Goal: Task Accomplishment & Management: Use online tool/utility

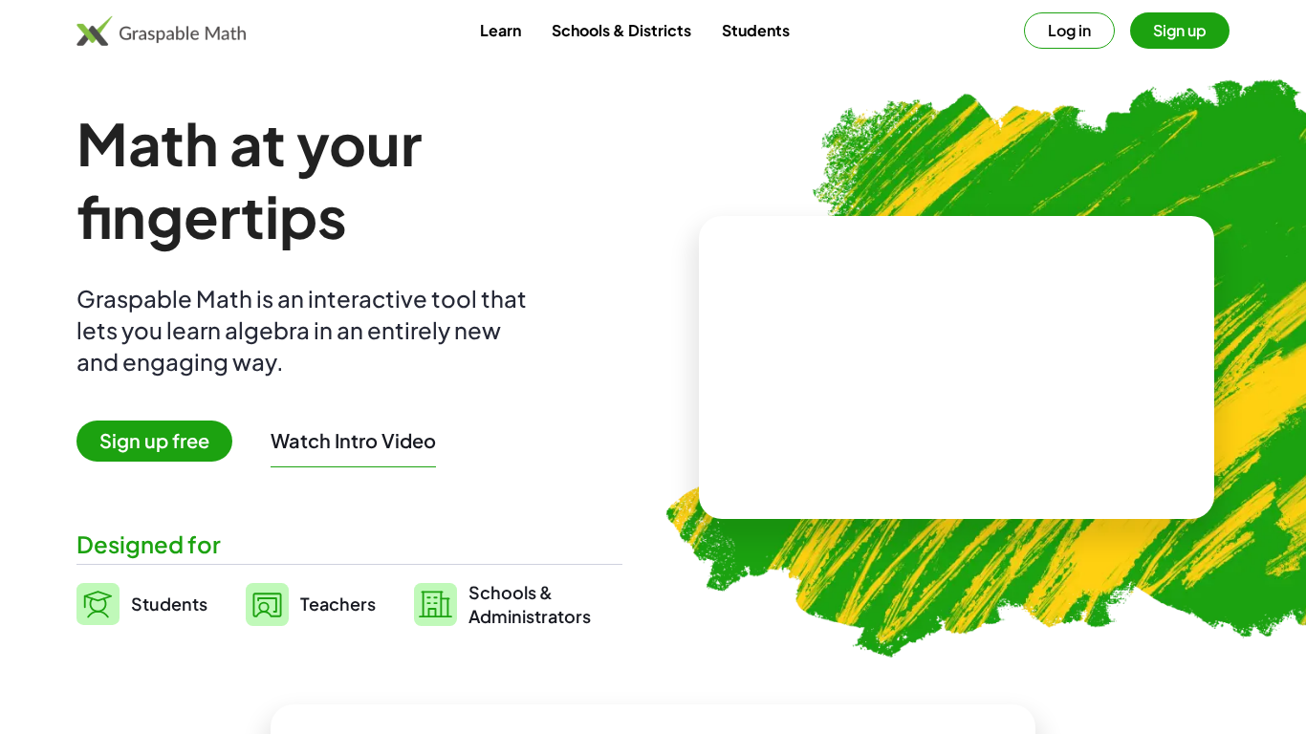
click at [1052, 33] on button "Log in" at bounding box center [1069, 30] width 91 height 36
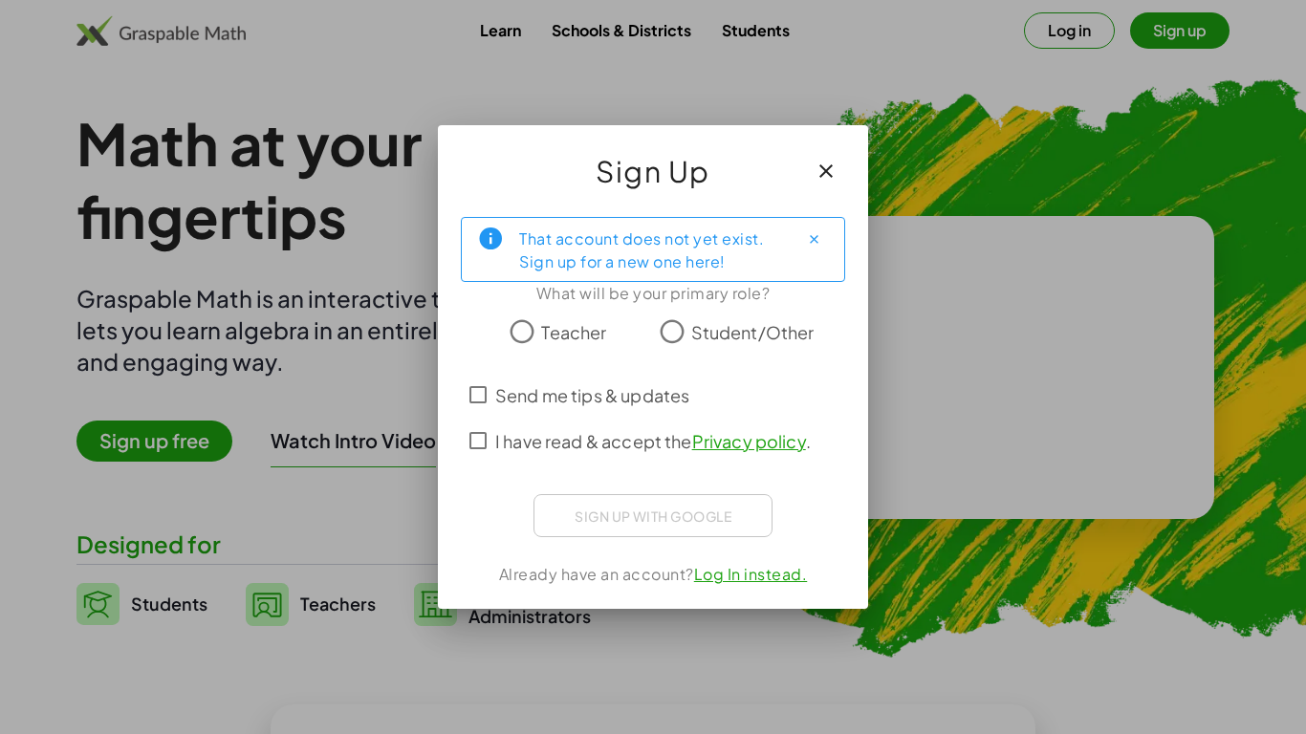
click at [704, 520] on div "Sign up with Google Sign in with Google Sign in with Google. Opens in new tab" at bounding box center [653, 515] width 239 height 43
click at [835, 164] on icon "button" at bounding box center [826, 171] width 23 height 23
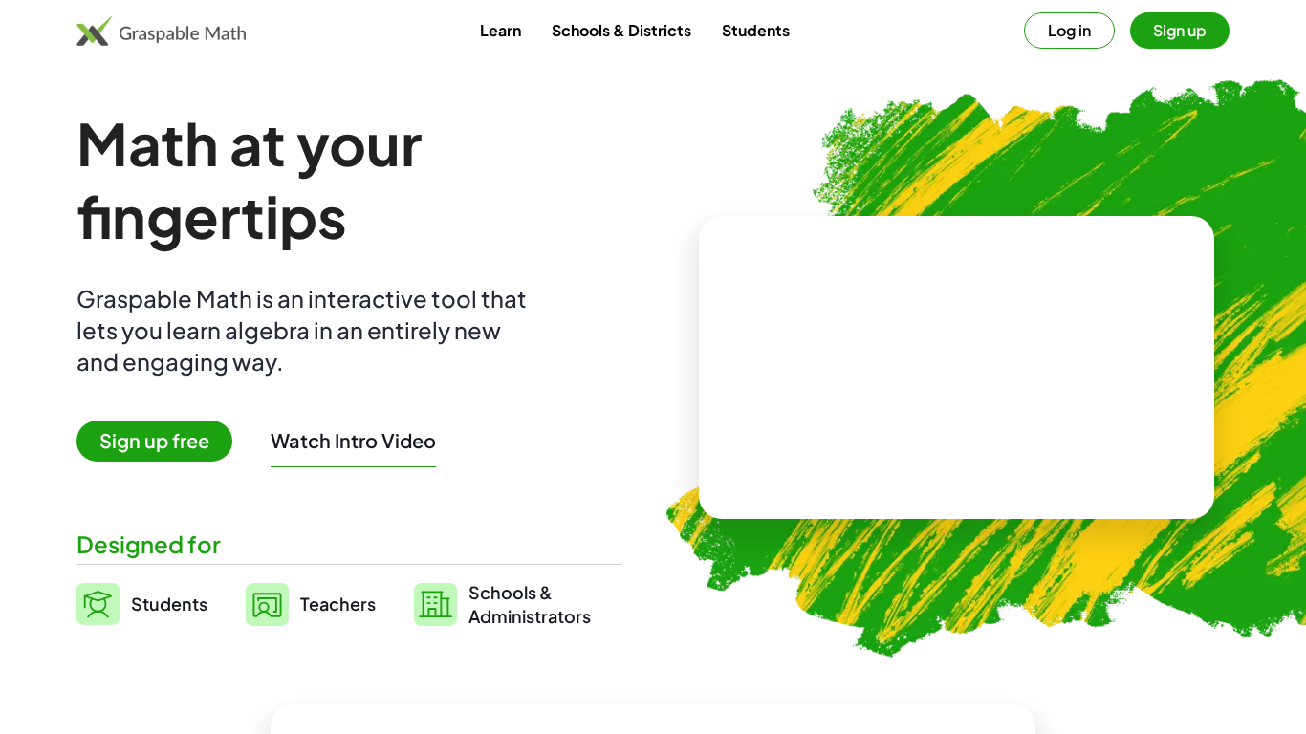
click at [1215, 20] on button "Sign up" at bounding box center [1179, 30] width 99 height 36
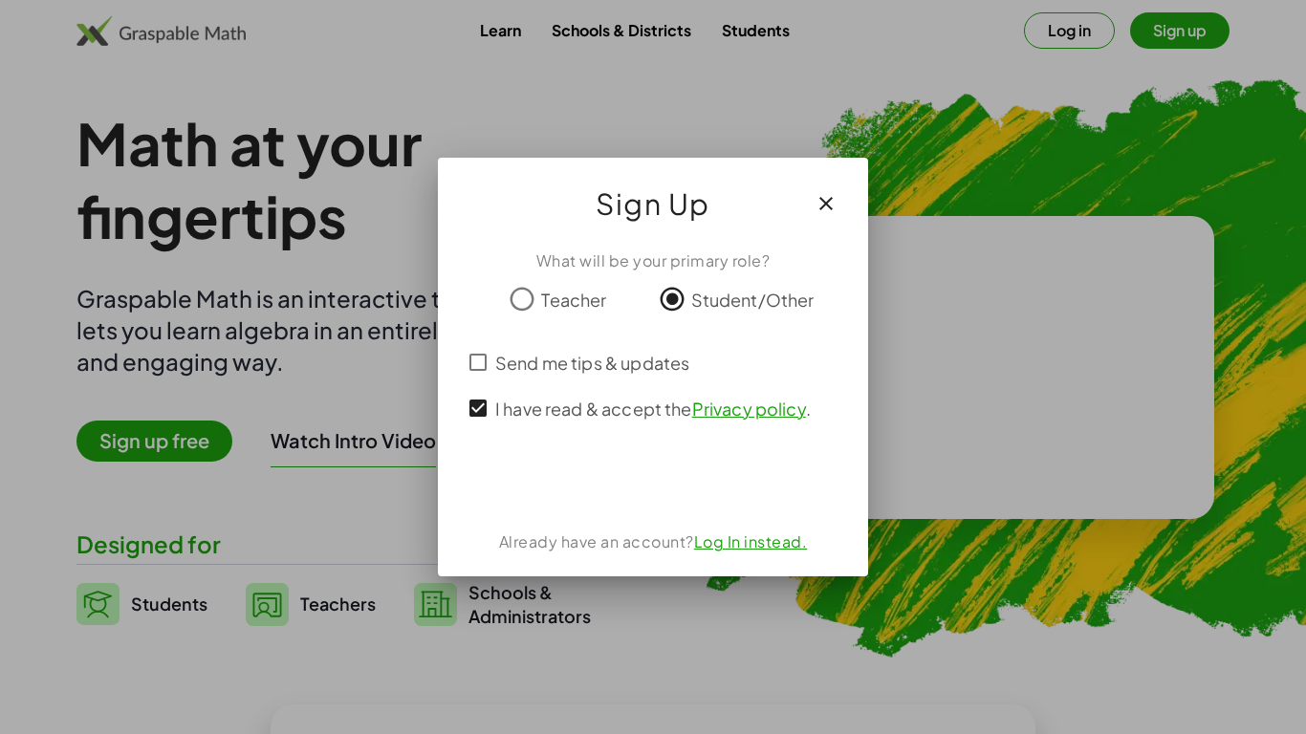
click at [515, 412] on span "I have read & accept the Privacy policy ." at bounding box center [653, 409] width 316 height 26
click at [538, 427] on label "I have read & accept the Privacy policy ." at bounding box center [653, 408] width 316 height 46
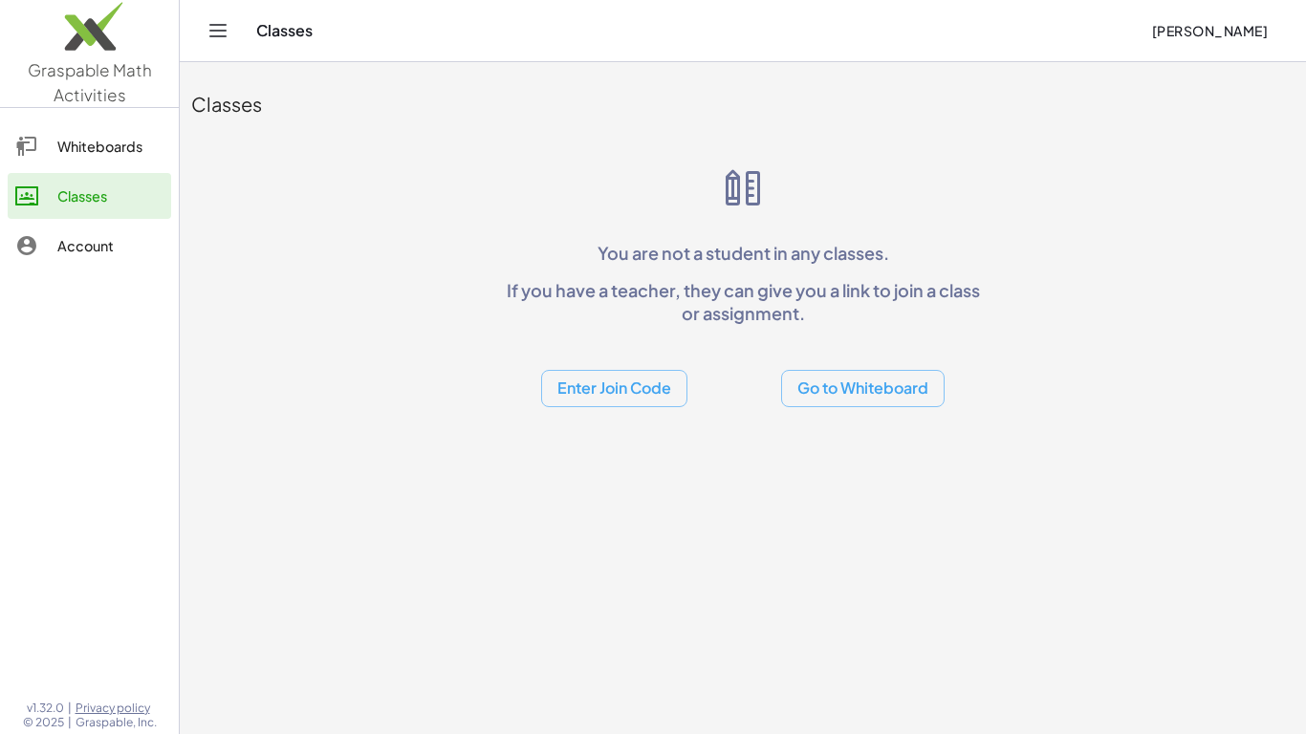
click at [1169, 26] on span "[PERSON_NAME]" at bounding box center [1209, 30] width 117 height 17
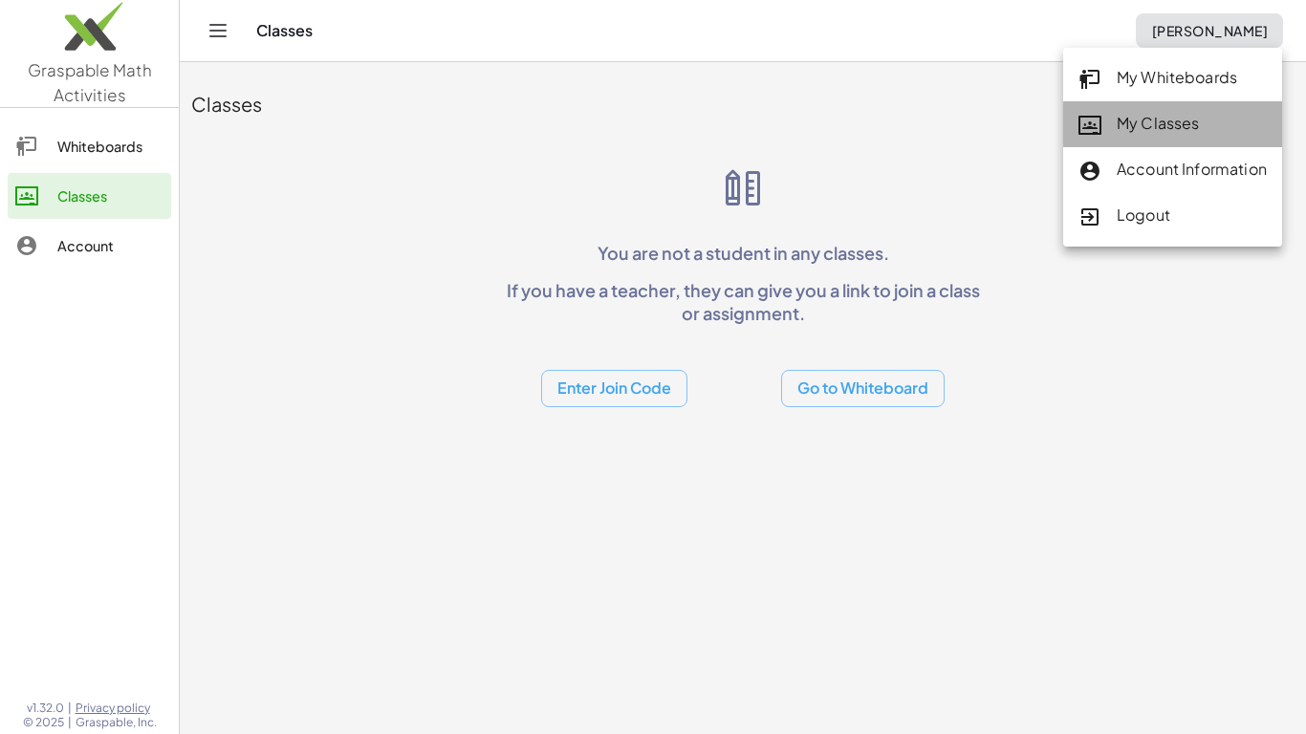
click at [1159, 103] on link "My Classes" at bounding box center [1172, 124] width 219 height 46
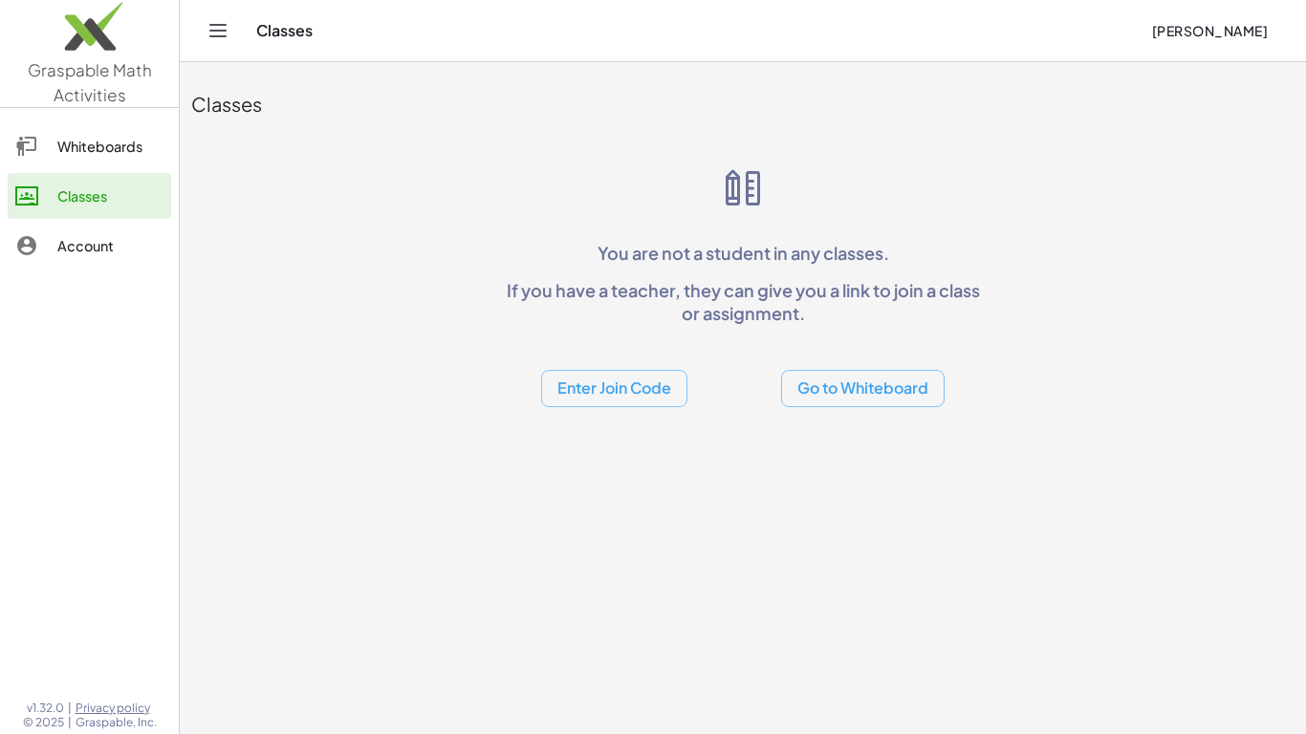
click at [1211, 31] on span "[PERSON_NAME]" at bounding box center [1209, 30] width 117 height 17
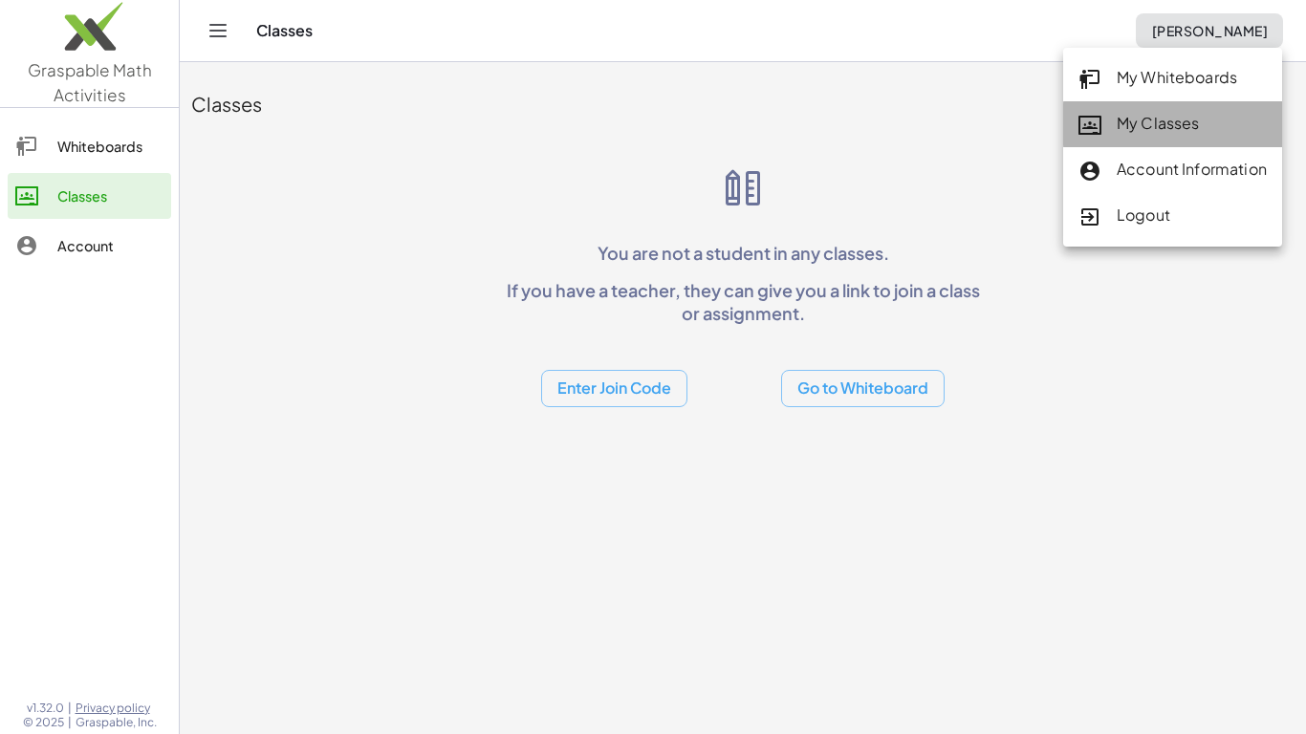
click at [1120, 128] on div "My Classes" at bounding box center [1173, 124] width 188 height 25
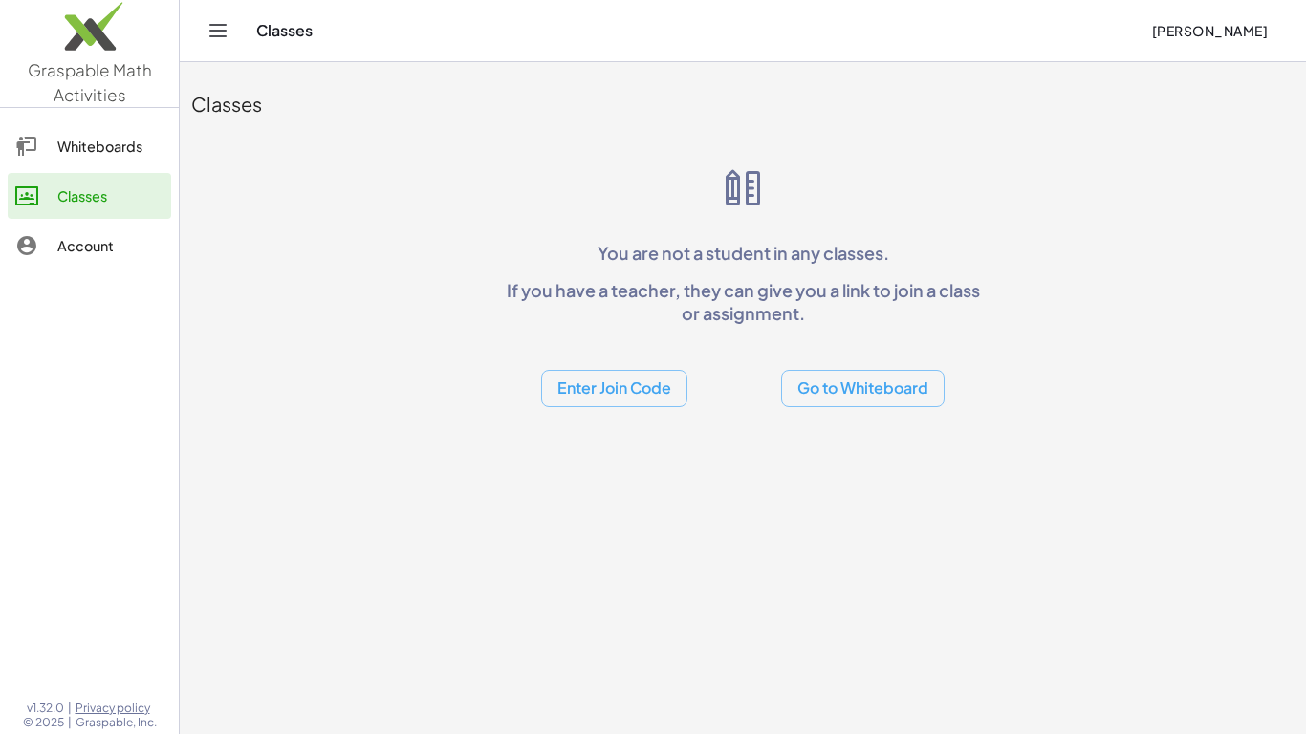
click at [1151, 28] on span "[PERSON_NAME]" at bounding box center [1209, 30] width 117 height 17
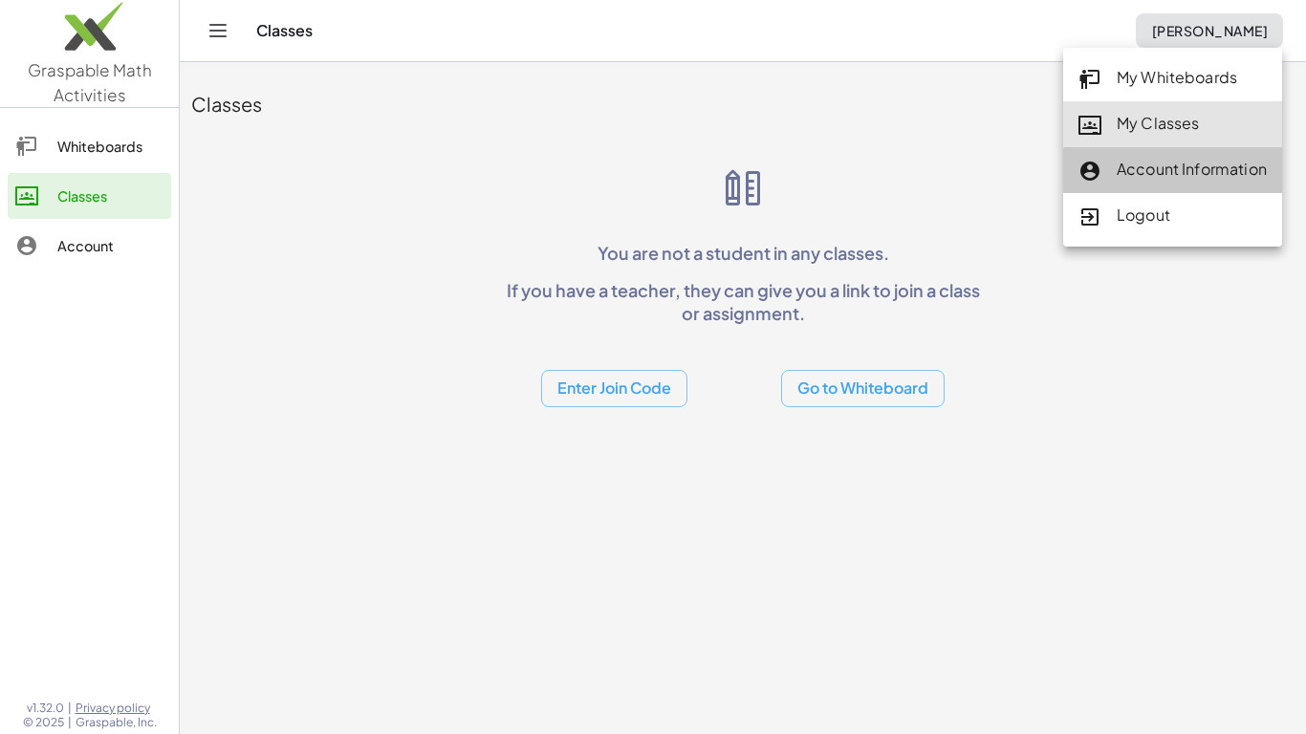
click at [1133, 180] on div "Account Information" at bounding box center [1173, 170] width 188 height 25
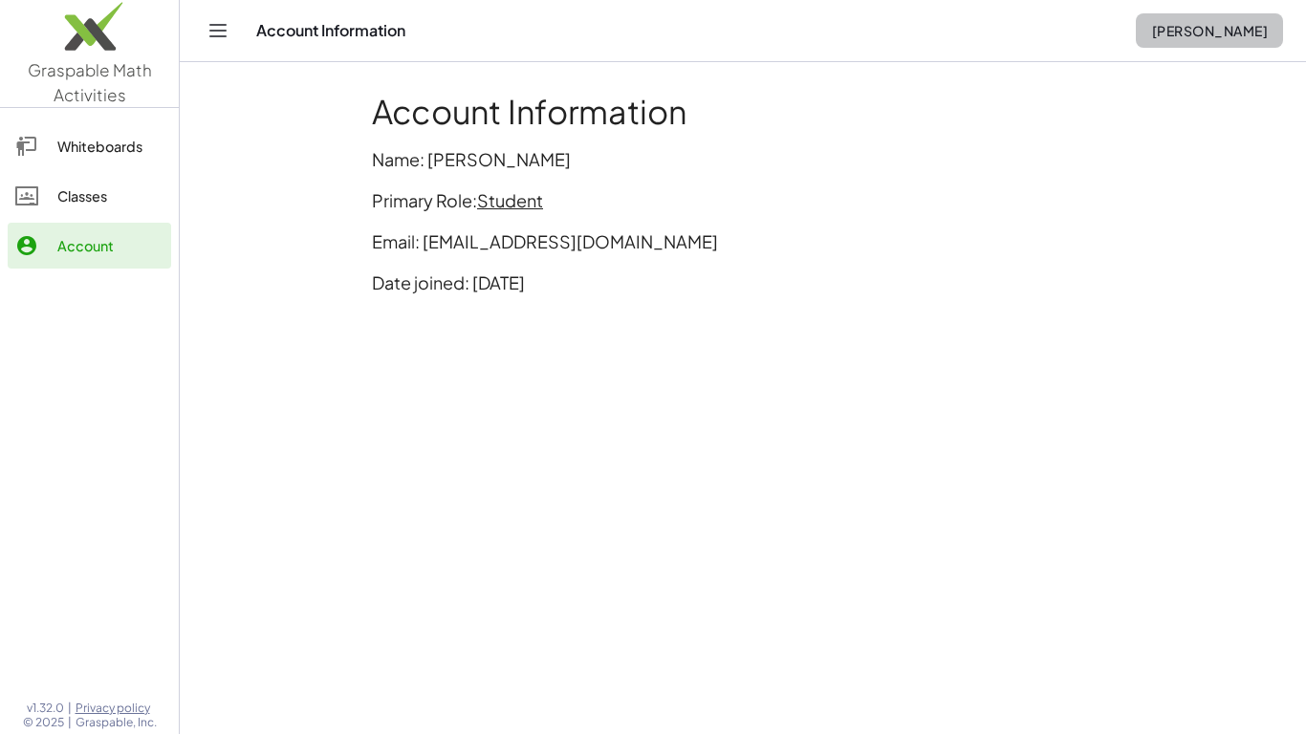
click at [1159, 19] on button "[PERSON_NAME]" at bounding box center [1209, 30] width 147 height 34
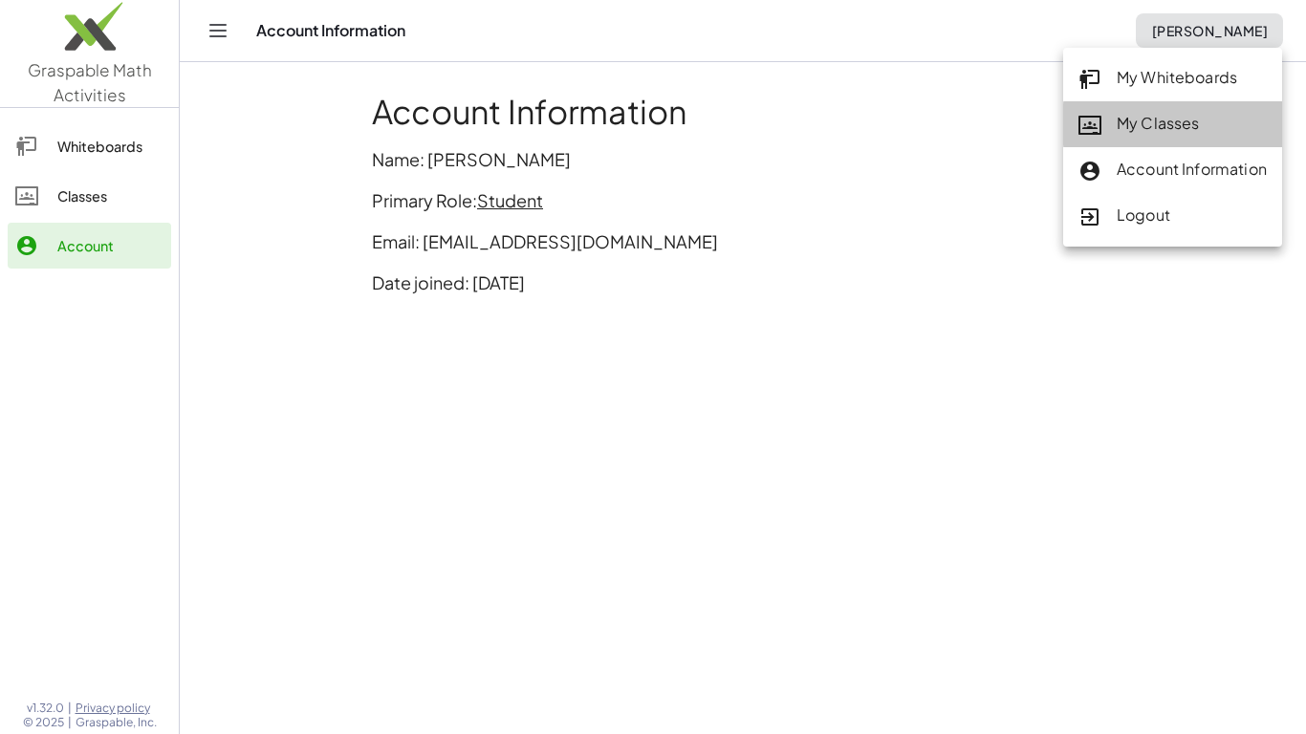
click at [1133, 118] on div "My Classes" at bounding box center [1173, 124] width 188 height 25
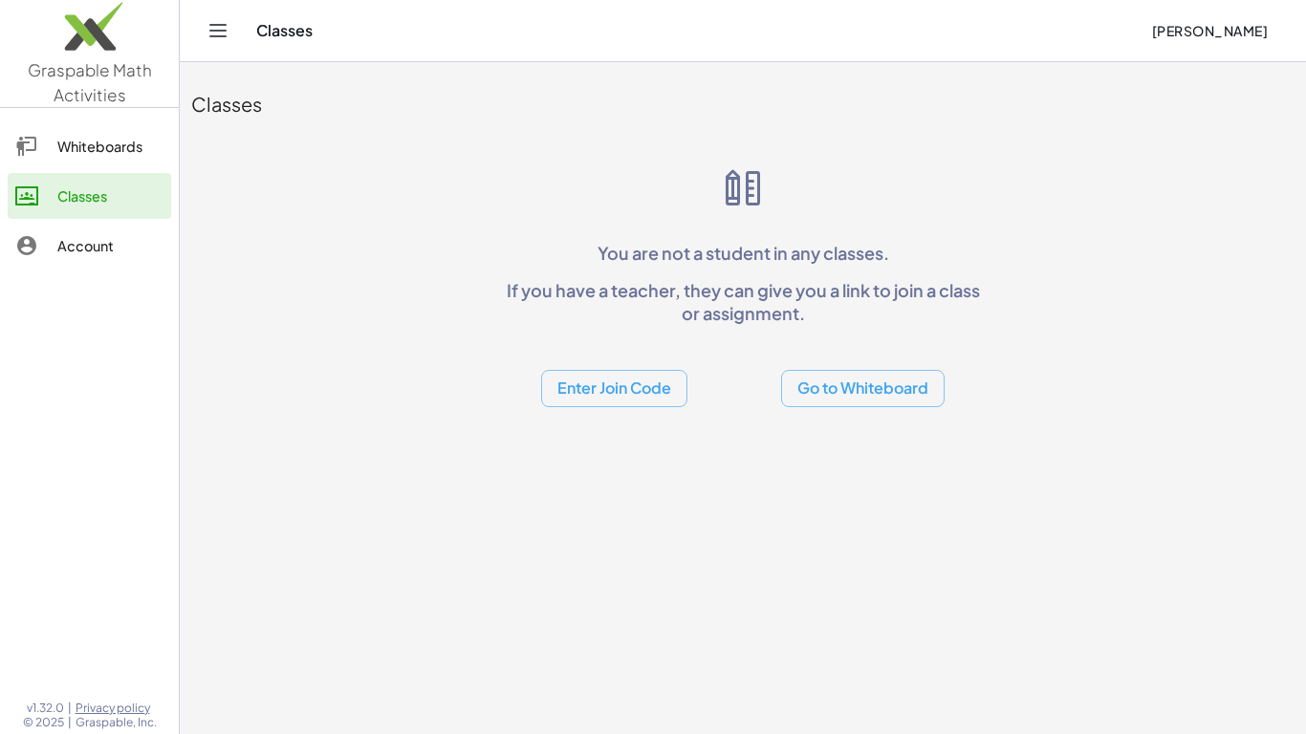
click at [810, 388] on button "Go to Whiteboard" at bounding box center [863, 388] width 164 height 37
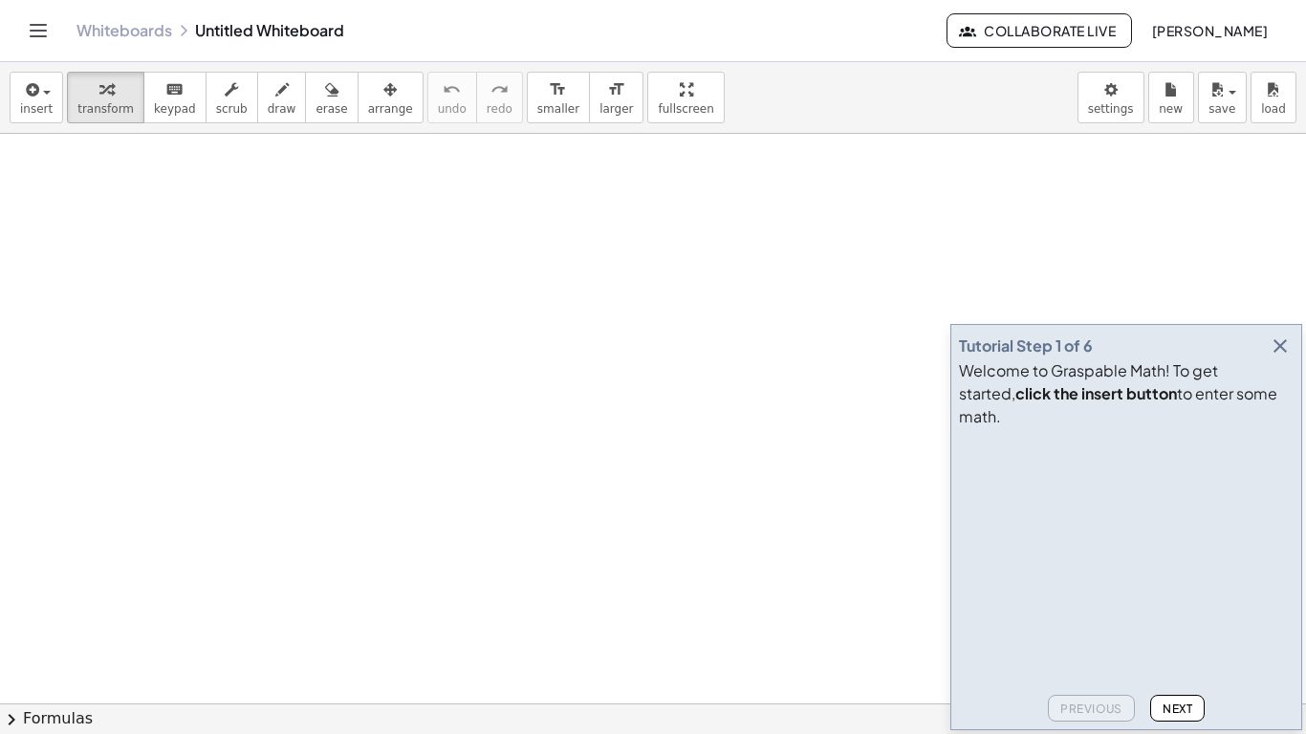
click at [29, 33] on icon "Toggle navigation" at bounding box center [38, 30] width 23 height 23
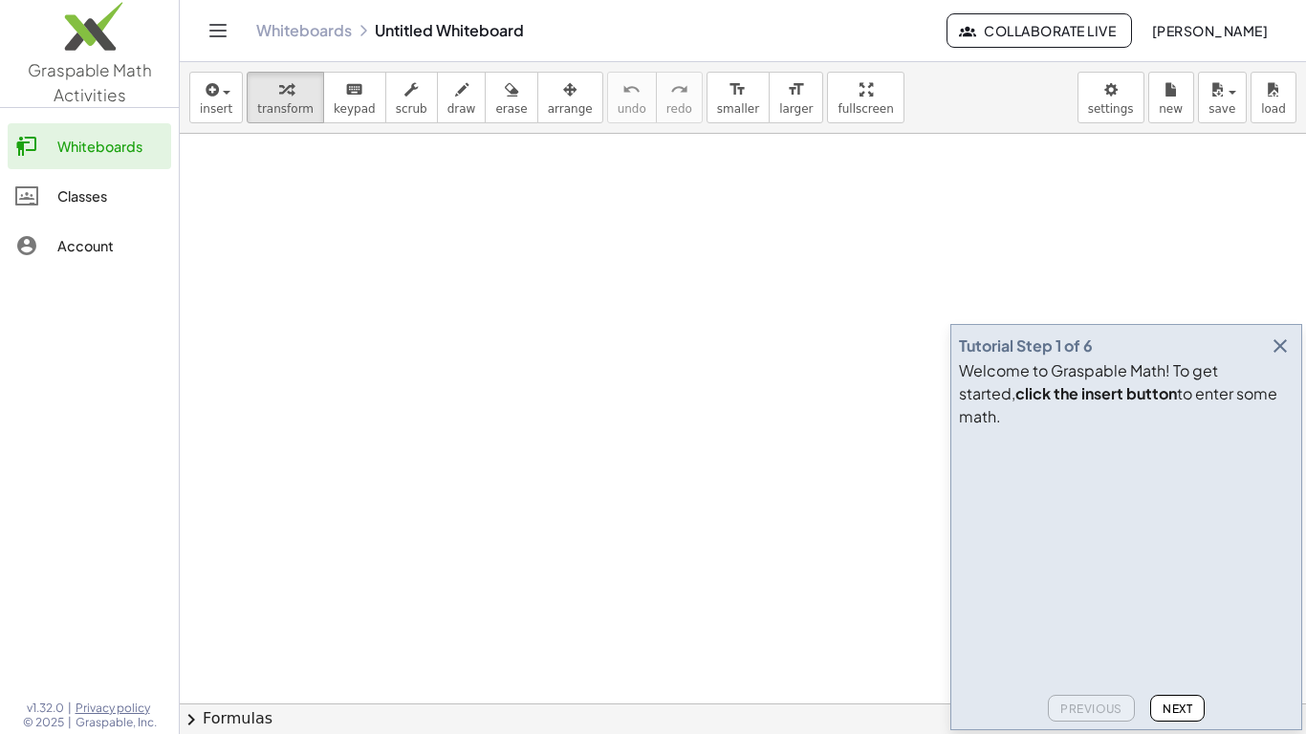
click at [124, 202] on div "Classes" at bounding box center [110, 196] width 106 height 23
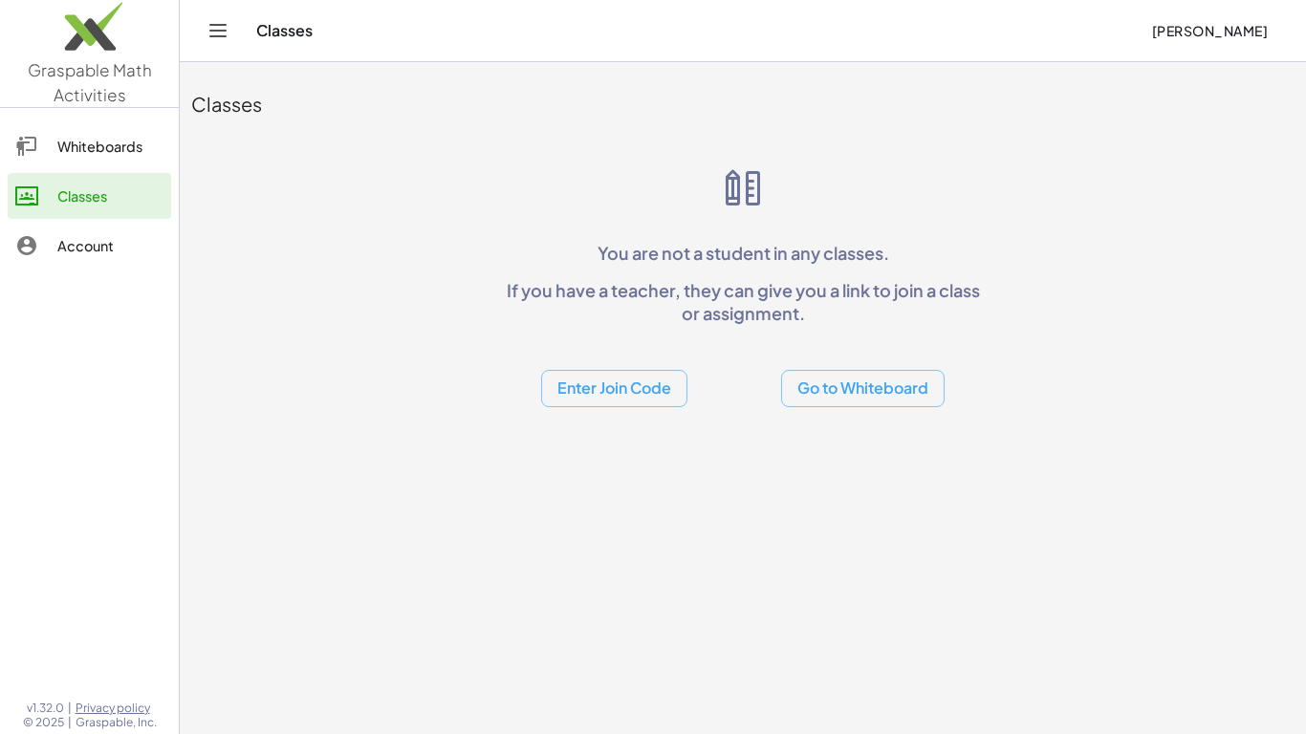
click at [227, 37] on icon "Toggle navigation" at bounding box center [218, 30] width 23 height 23
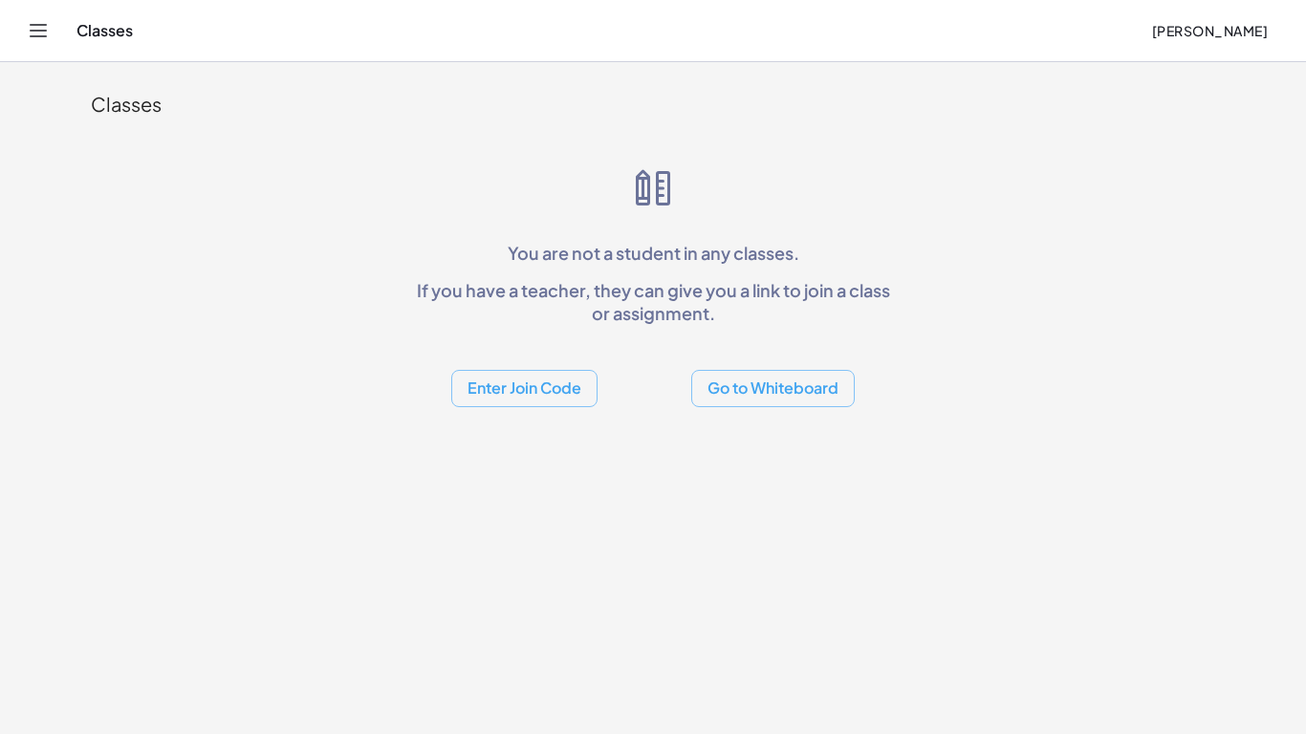
click at [502, 395] on button "Enter Join Code" at bounding box center [524, 388] width 146 height 37
click at [514, 435] on div "Join Class" at bounding box center [524, 438] width 117 height 23
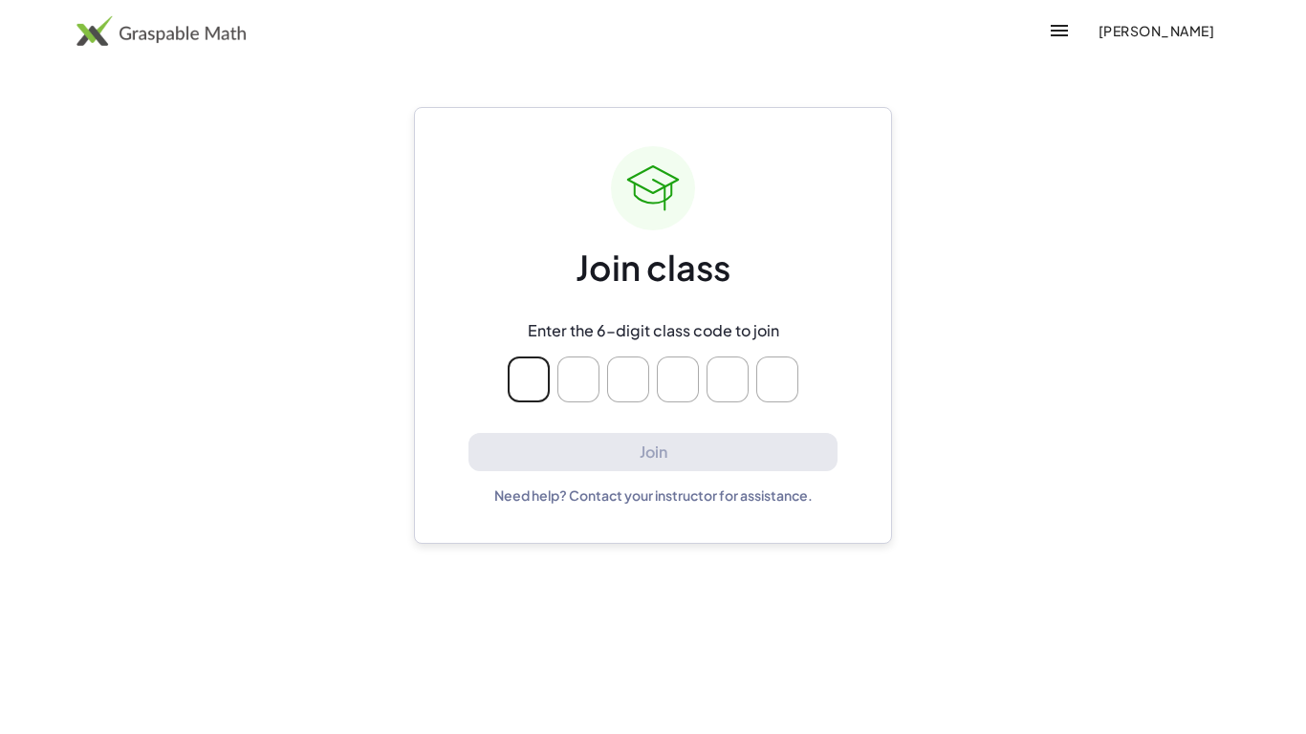
click at [1105, 28] on span "[PERSON_NAME]" at bounding box center [1156, 30] width 117 height 17
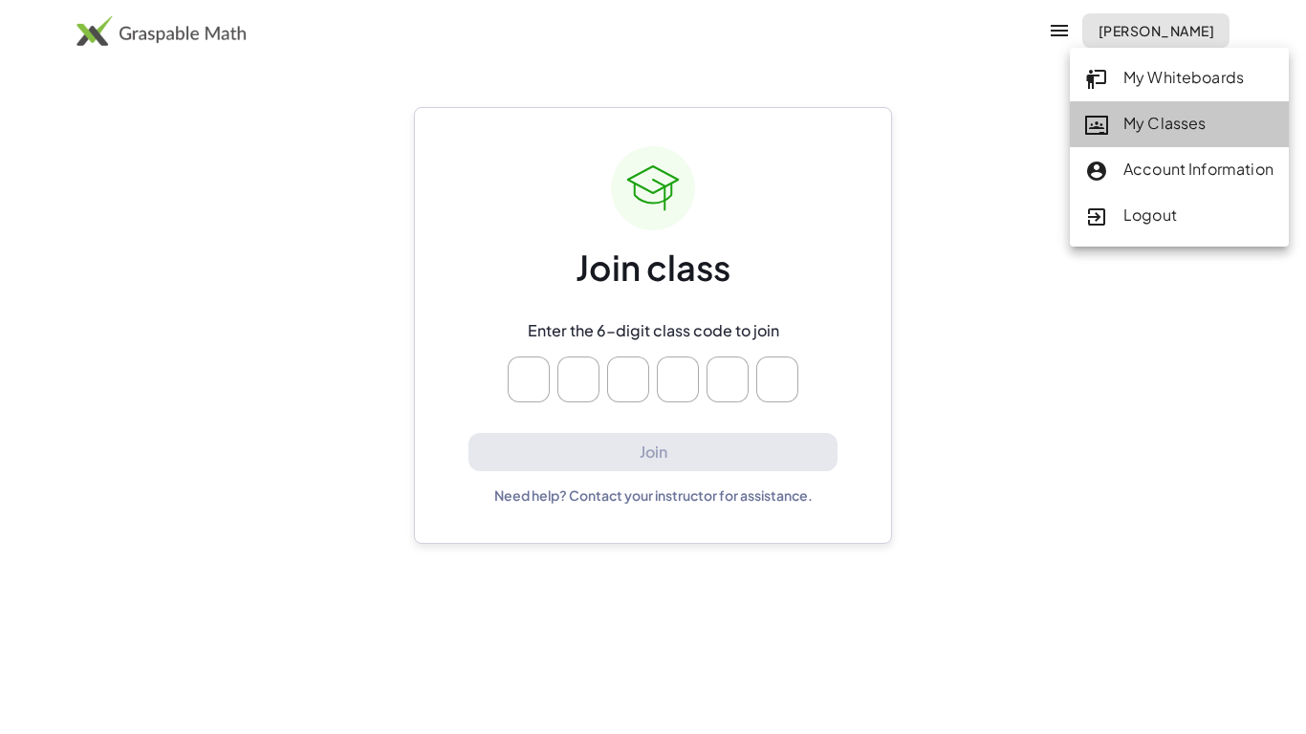
click at [1133, 123] on div "My Classes" at bounding box center [1179, 124] width 188 height 25
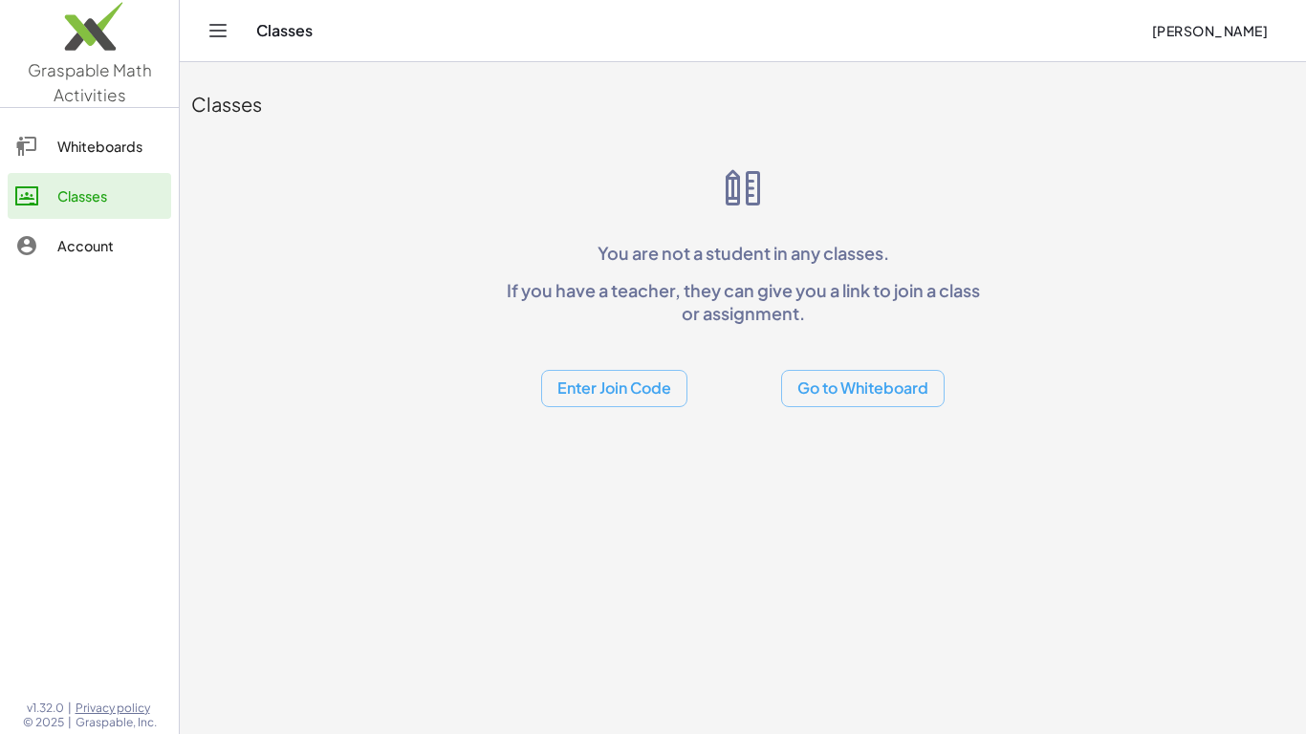
click at [1217, 25] on span "[PERSON_NAME]" at bounding box center [1209, 30] width 117 height 17
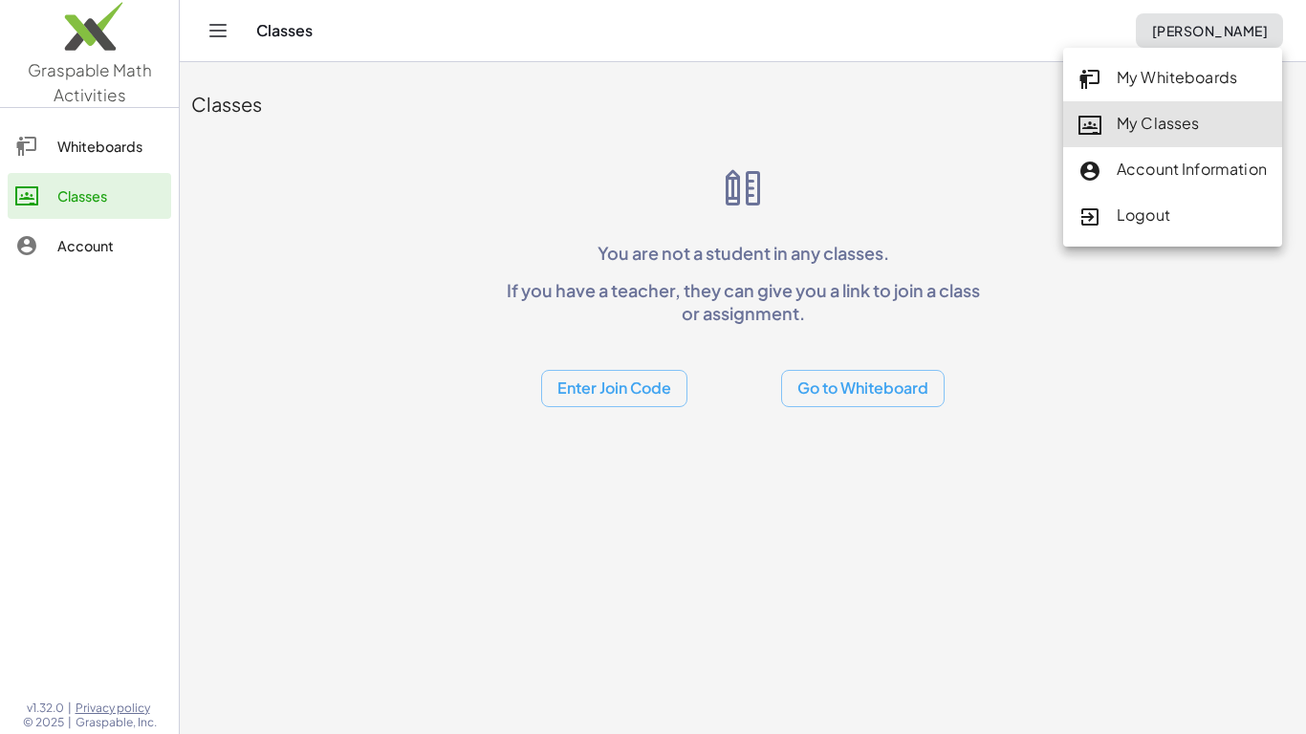
click at [1170, 129] on div "My Classes" at bounding box center [1173, 124] width 188 height 25
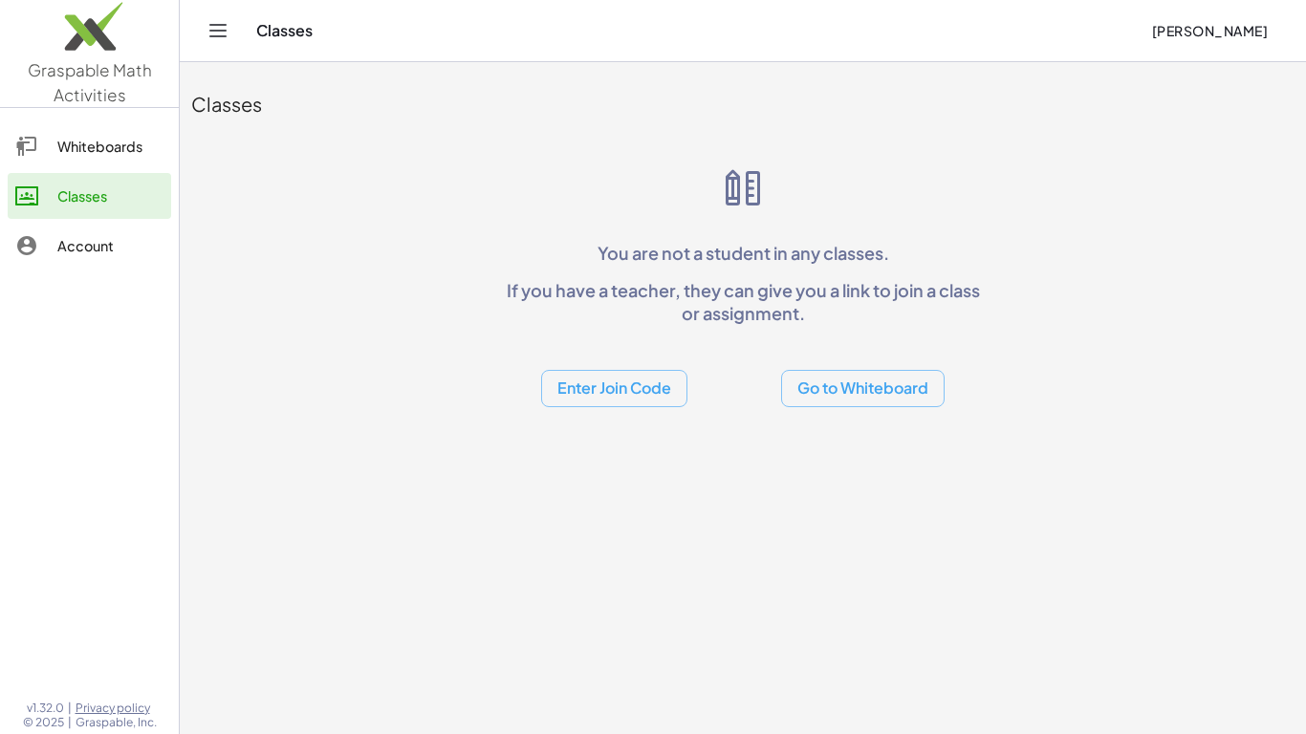
click at [1170, 26] on span "[PERSON_NAME]" at bounding box center [1209, 30] width 117 height 17
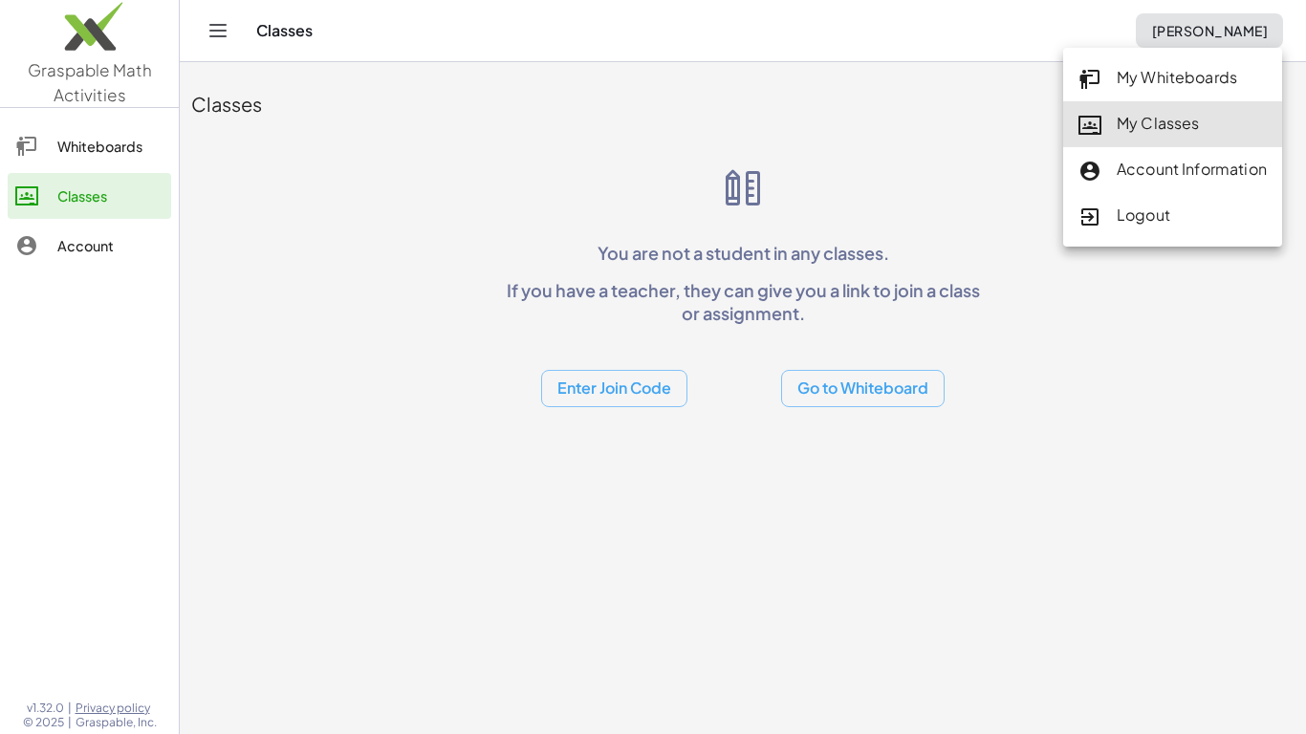
click at [1144, 121] on div "My Classes" at bounding box center [1173, 124] width 188 height 25
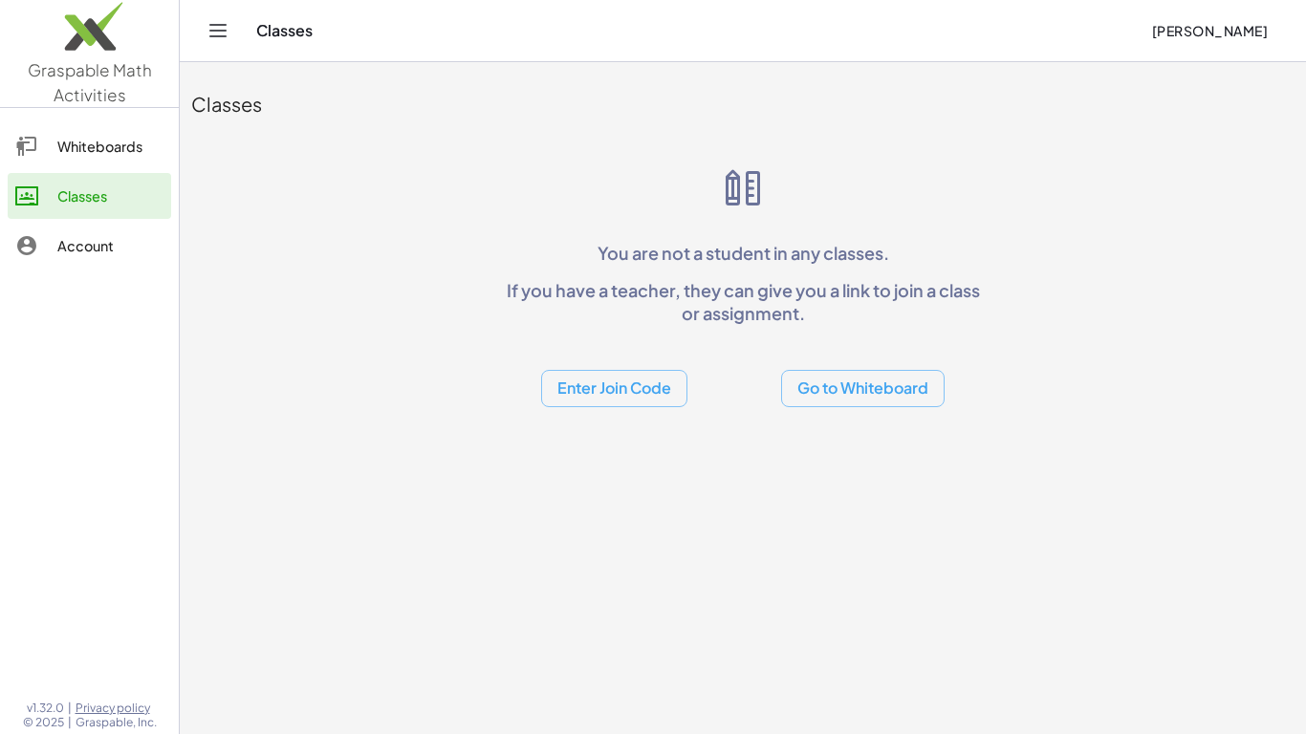
click at [576, 398] on button "Enter Join Code" at bounding box center [614, 388] width 146 height 37
click at [602, 436] on div "Join Class" at bounding box center [614, 438] width 117 height 23
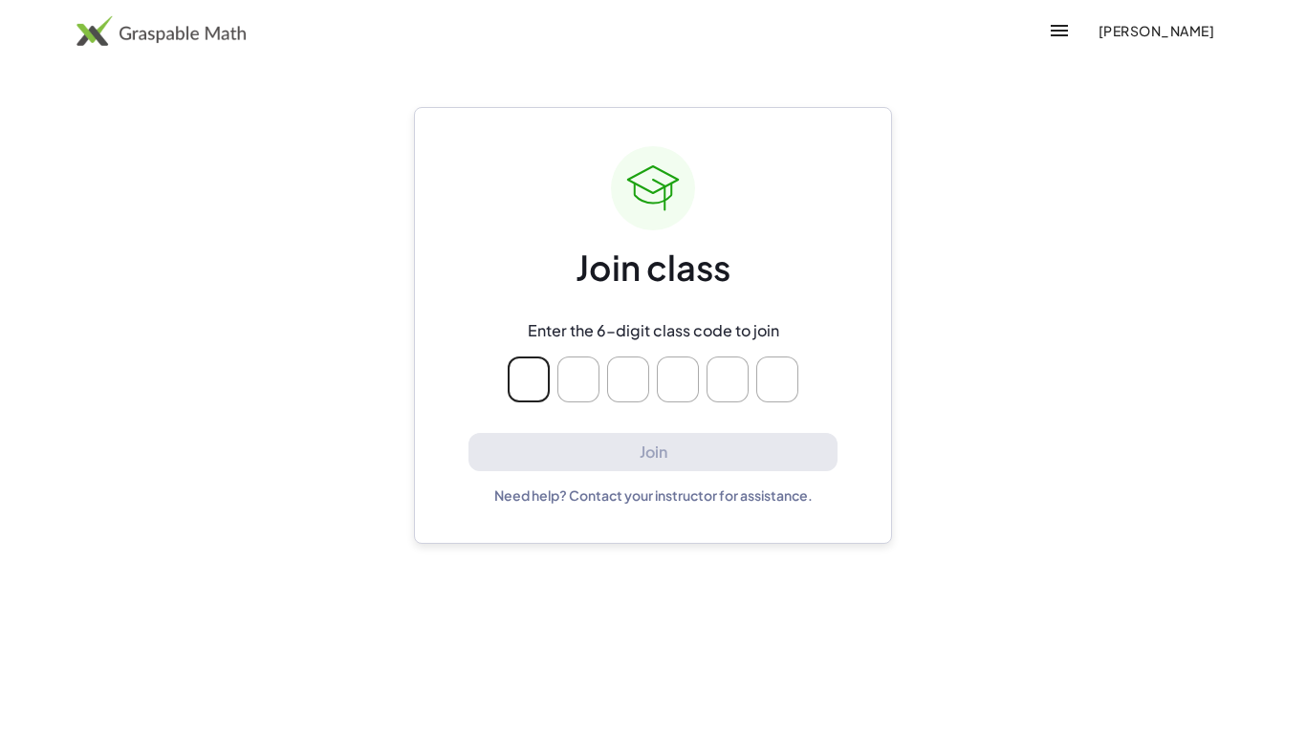
type input "*"
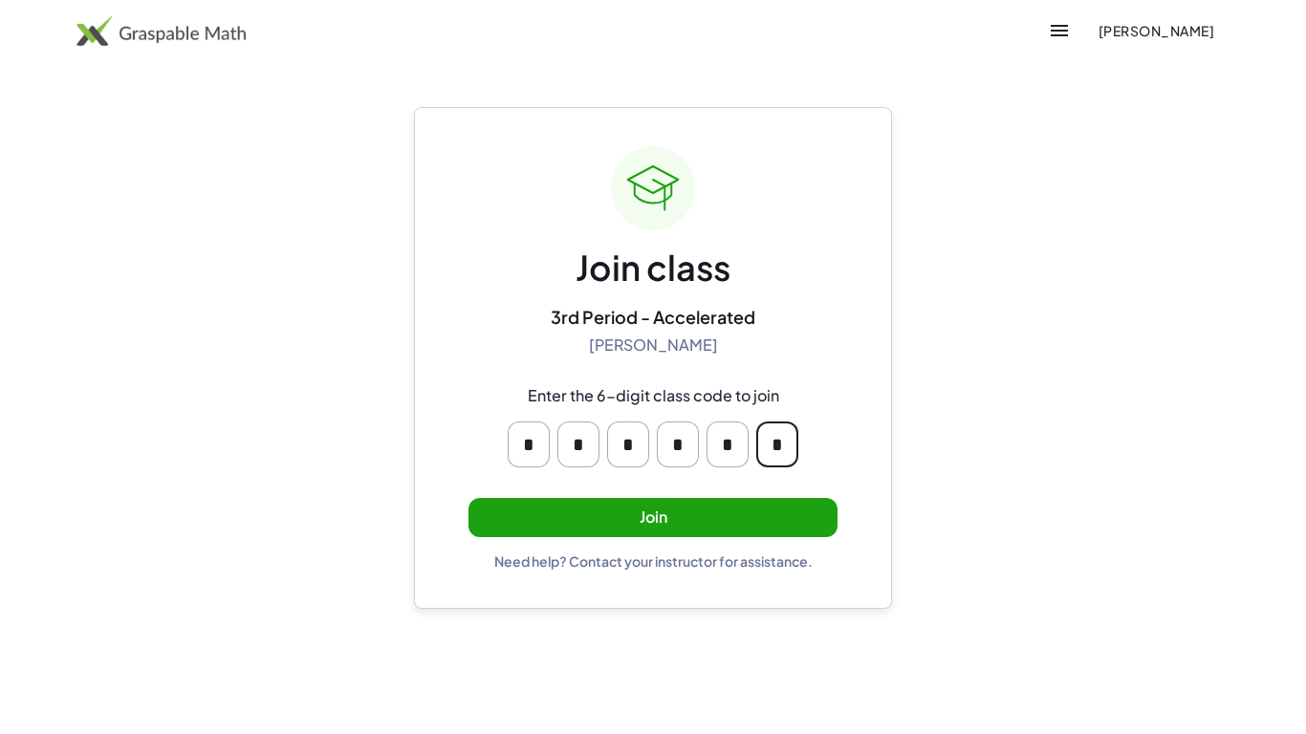
type input "*"
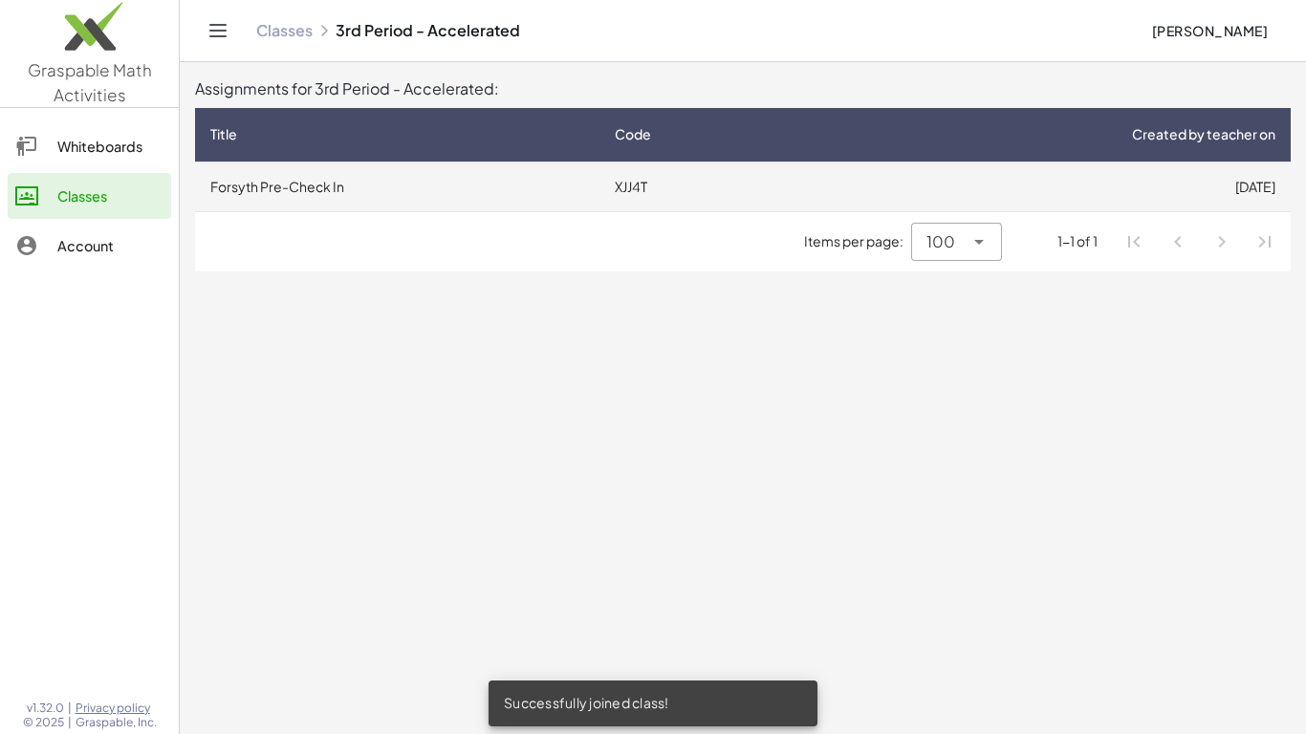
click at [942, 181] on td "[DATE]" at bounding box center [1052, 187] width 477 height 50
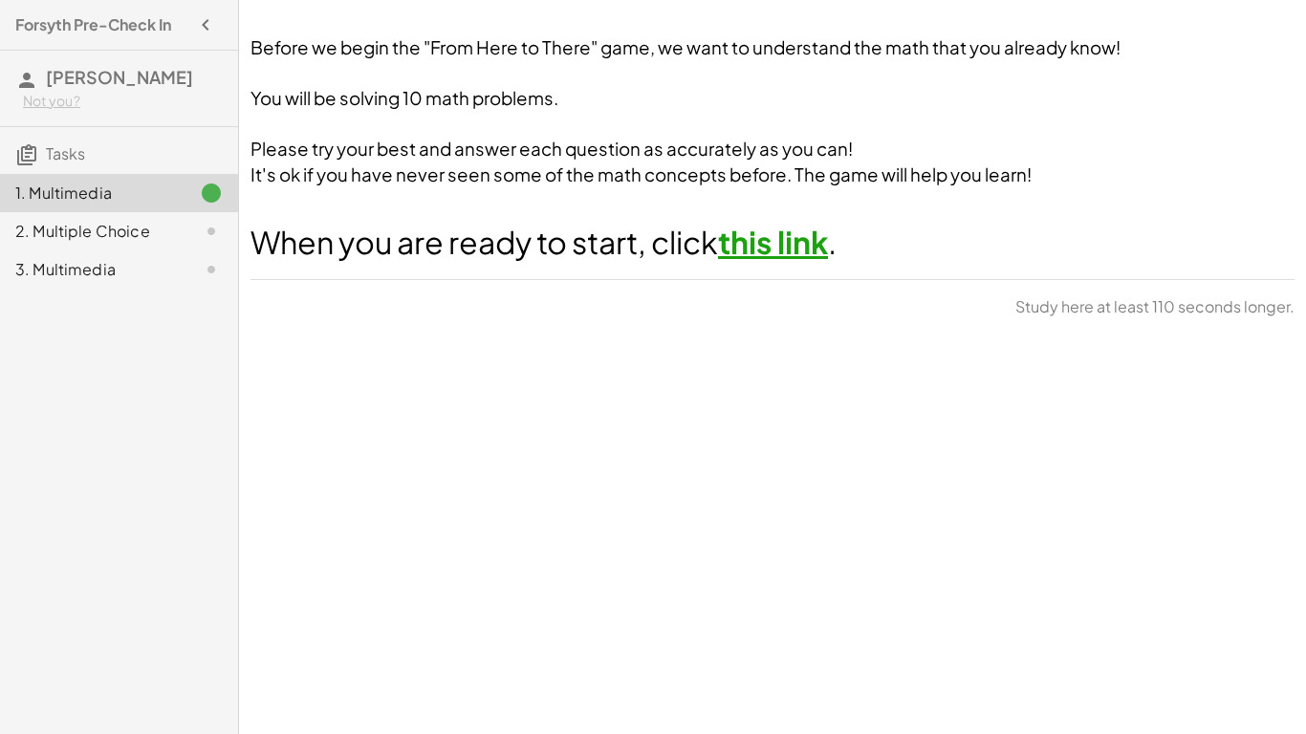
click at [772, 230] on link "this link" at bounding box center [773, 242] width 110 height 38
click at [181, 245] on div "2. Multiple Choice" at bounding box center [119, 231] width 238 height 38
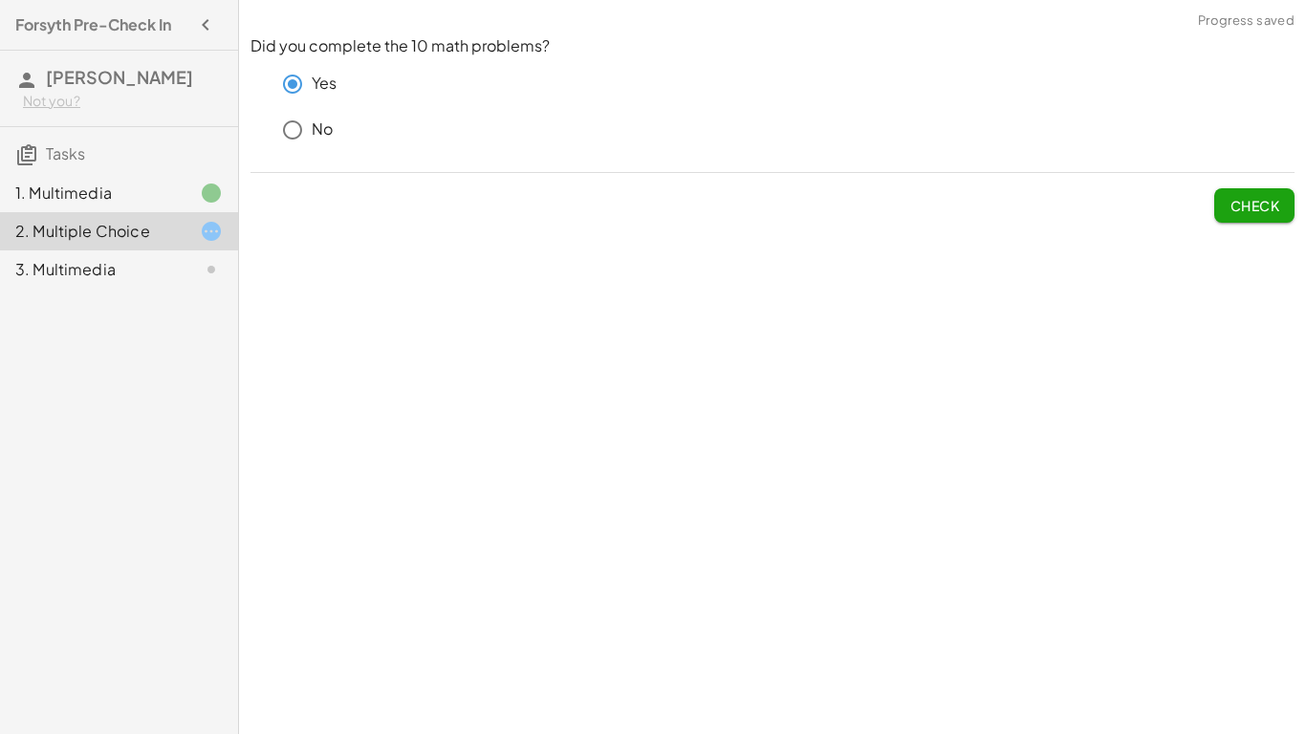
click at [1235, 209] on span "Check" at bounding box center [1255, 205] width 50 height 17
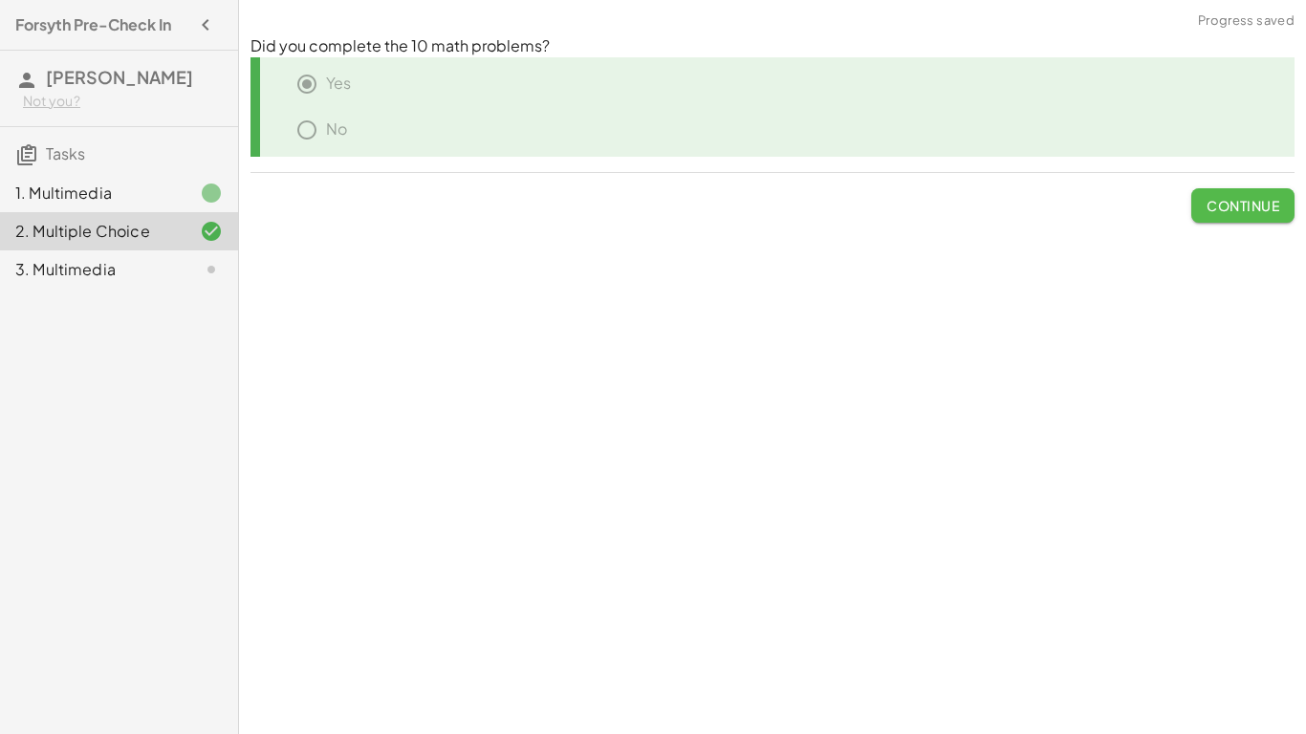
click at [1210, 207] on span "Continue" at bounding box center [1243, 205] width 73 height 17
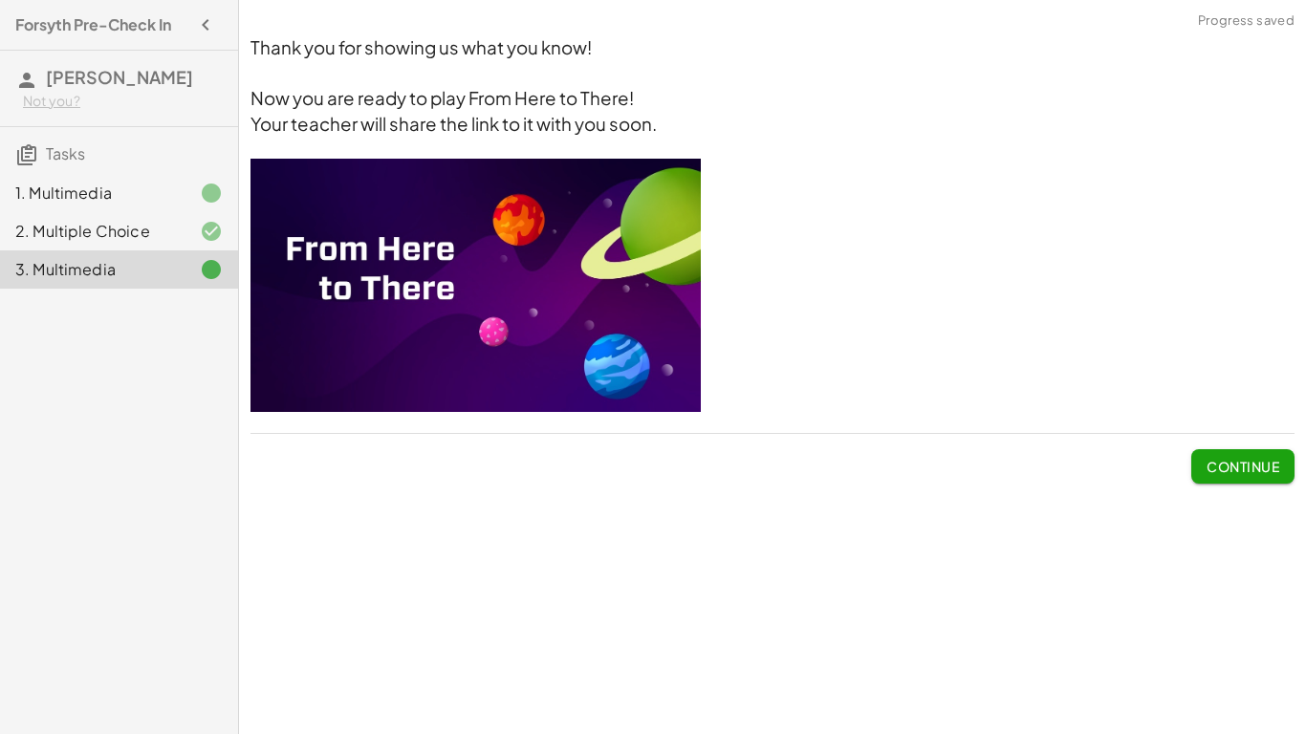
click at [421, 267] on img at bounding box center [476, 285] width 450 height 253
click at [1258, 464] on span "Continue" at bounding box center [1243, 466] width 73 height 17
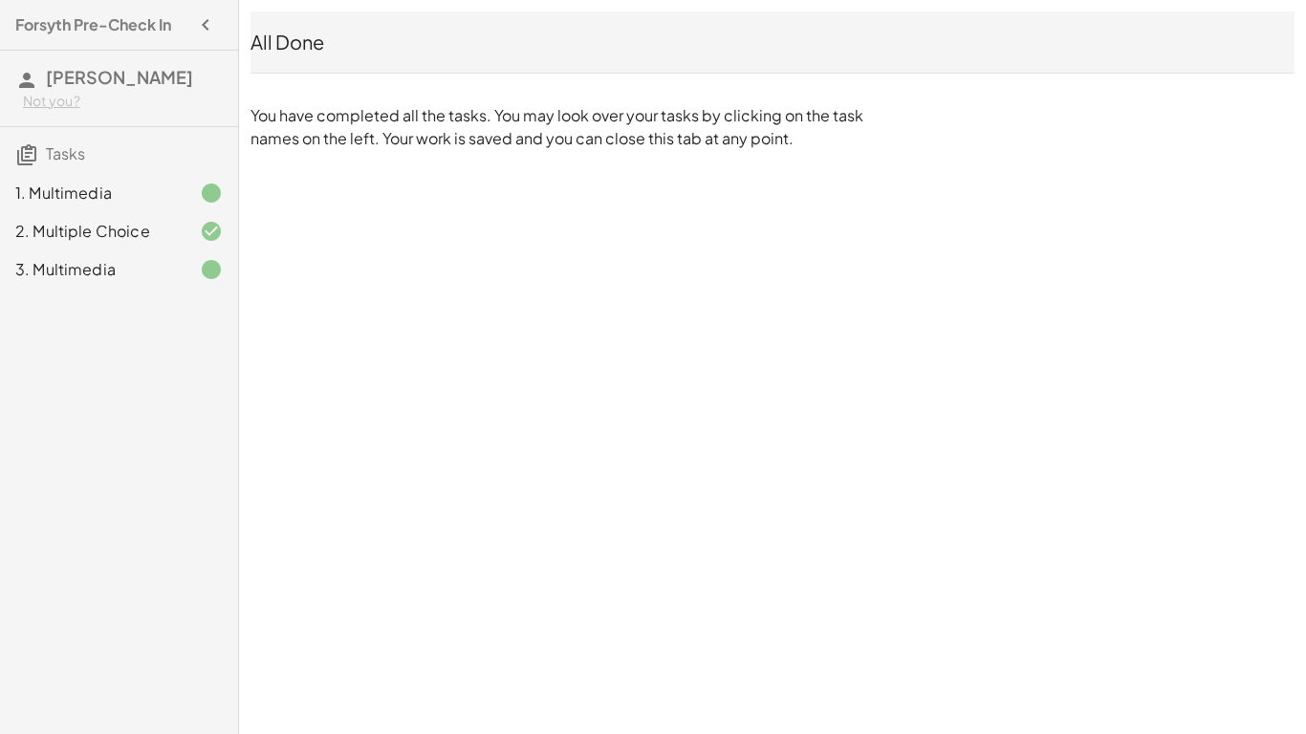
click at [155, 259] on div "3. Multimedia" at bounding box center [92, 269] width 154 height 23
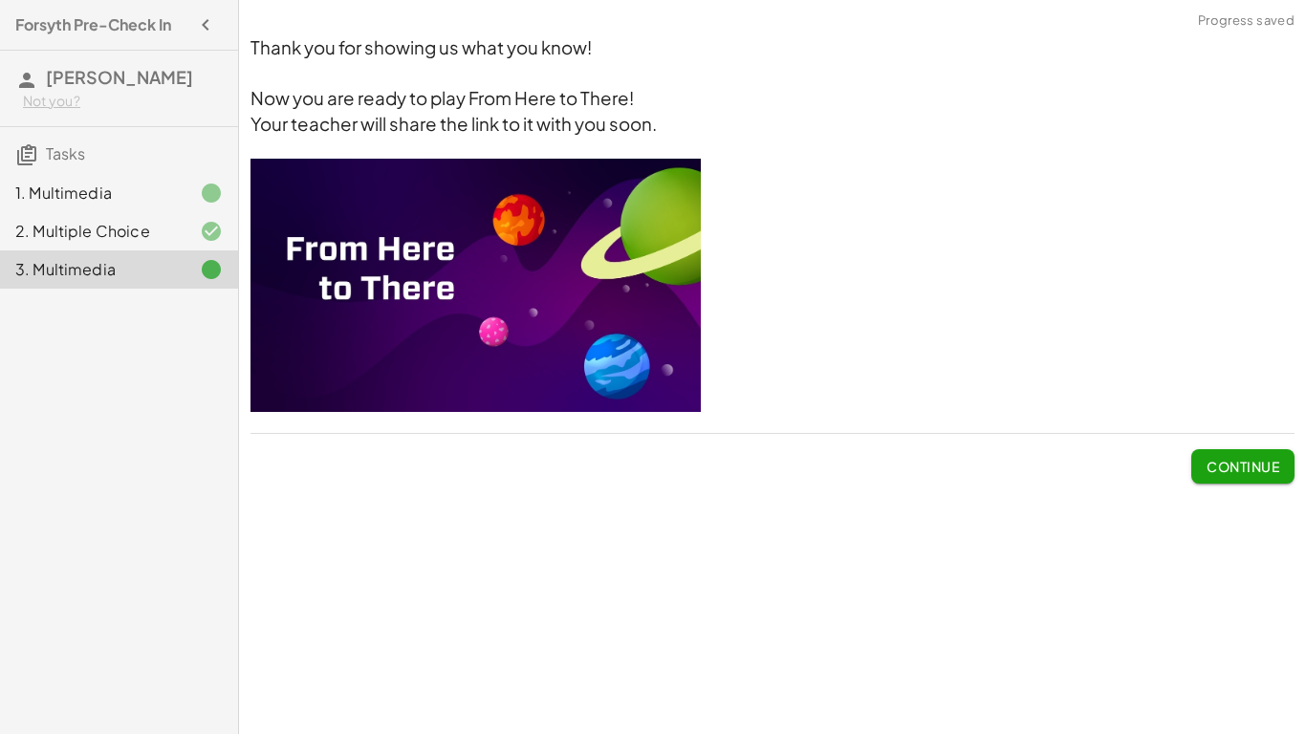
click at [539, 224] on img at bounding box center [476, 285] width 450 height 253
click at [707, 213] on p at bounding box center [773, 288] width 1044 height 259
